Goal: Transaction & Acquisition: Download file/media

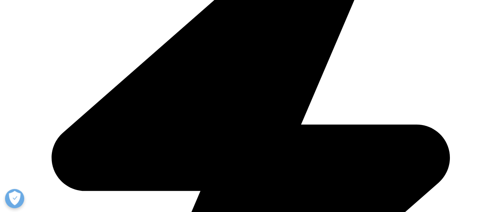
scroll to position [269, 0]
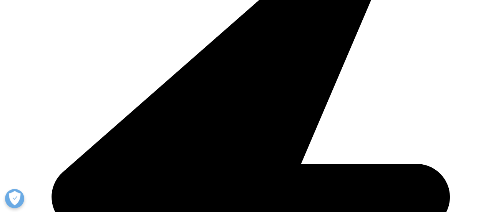
scroll to position [269, 0]
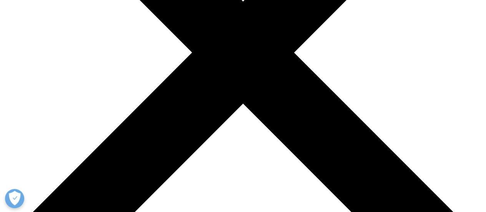
scroll to position [231, 0]
